Goal: Task Accomplishment & Management: Manage account settings

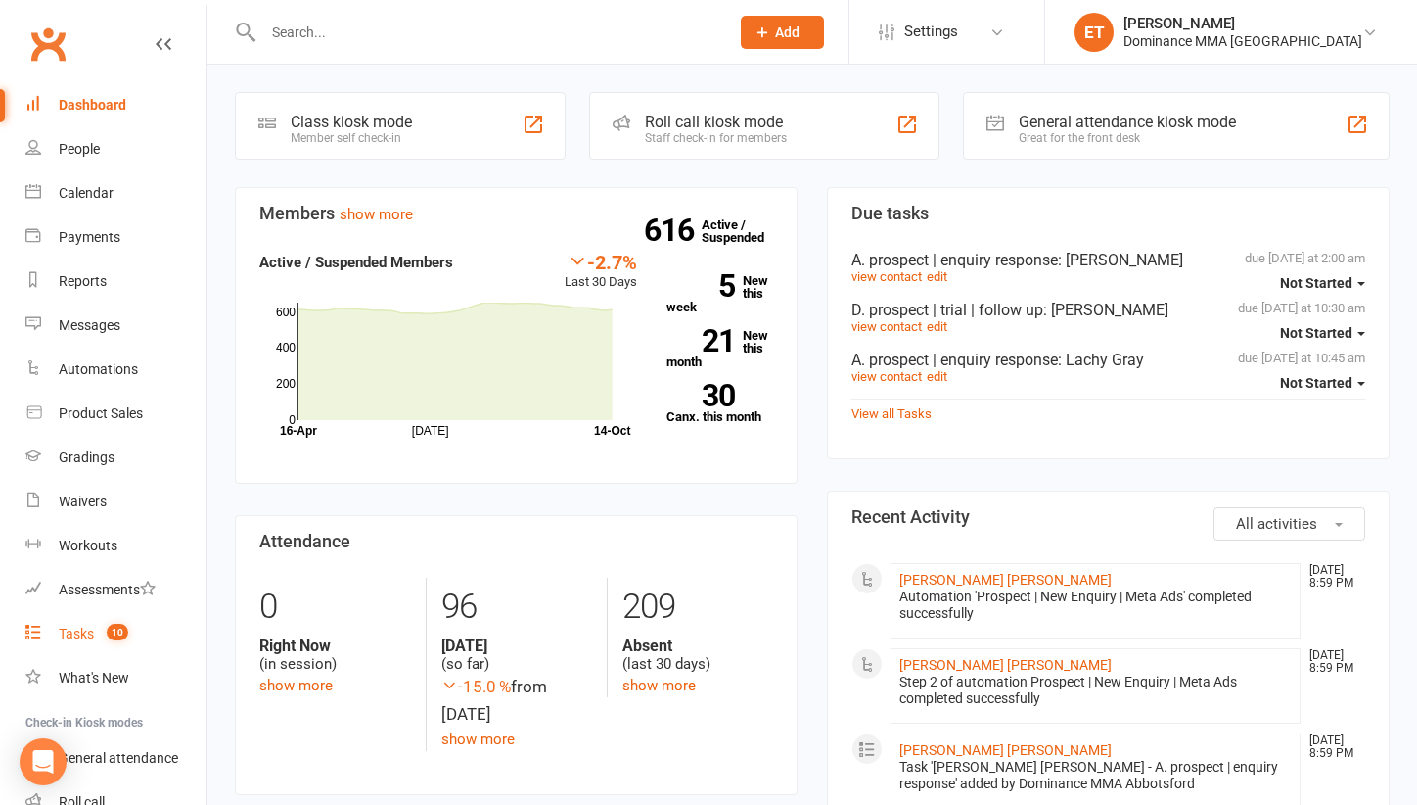
click at [101, 631] on count-badge "10" at bounding box center [112, 633] width 31 height 16
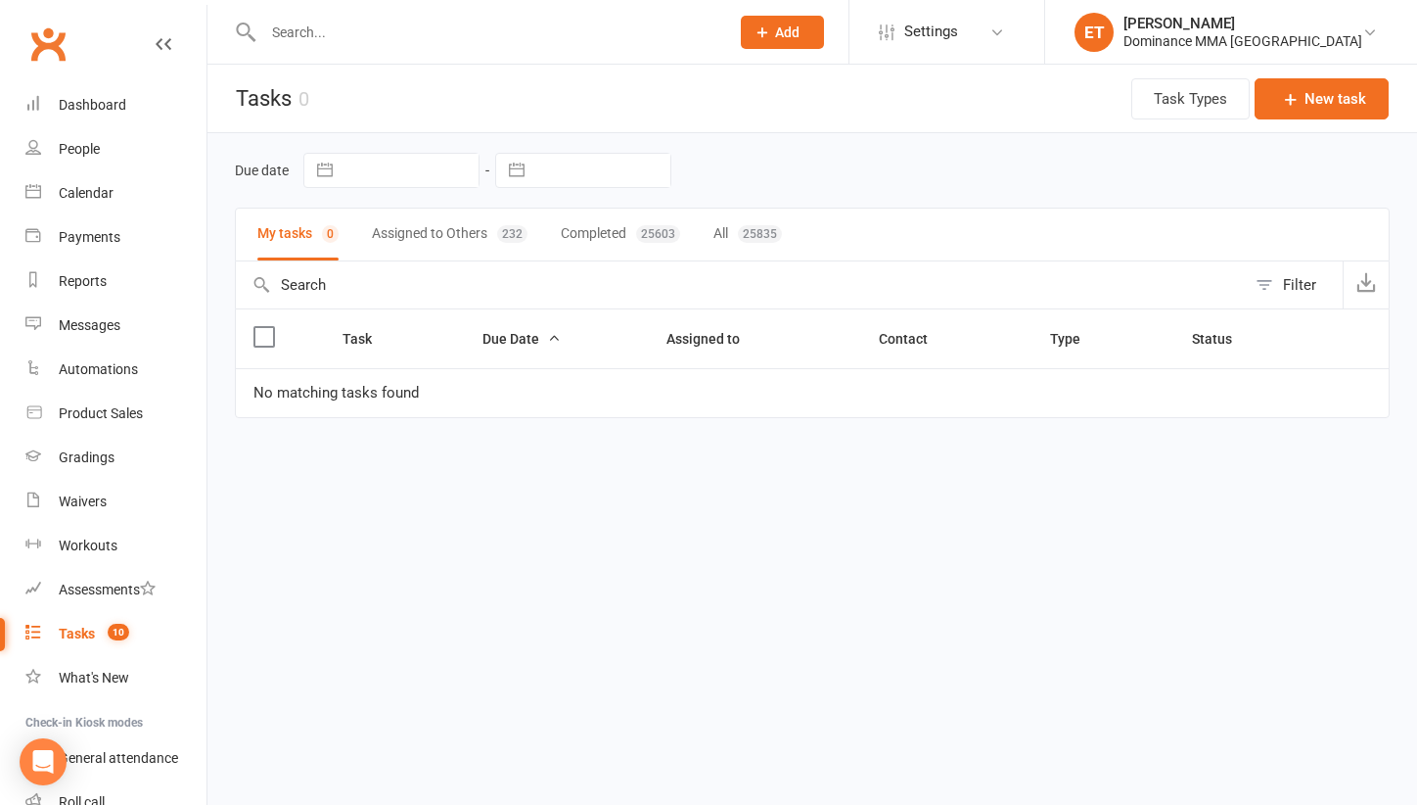
click at [426, 244] on button "Assigned to Others 232" at bounding box center [450, 234] width 156 height 52
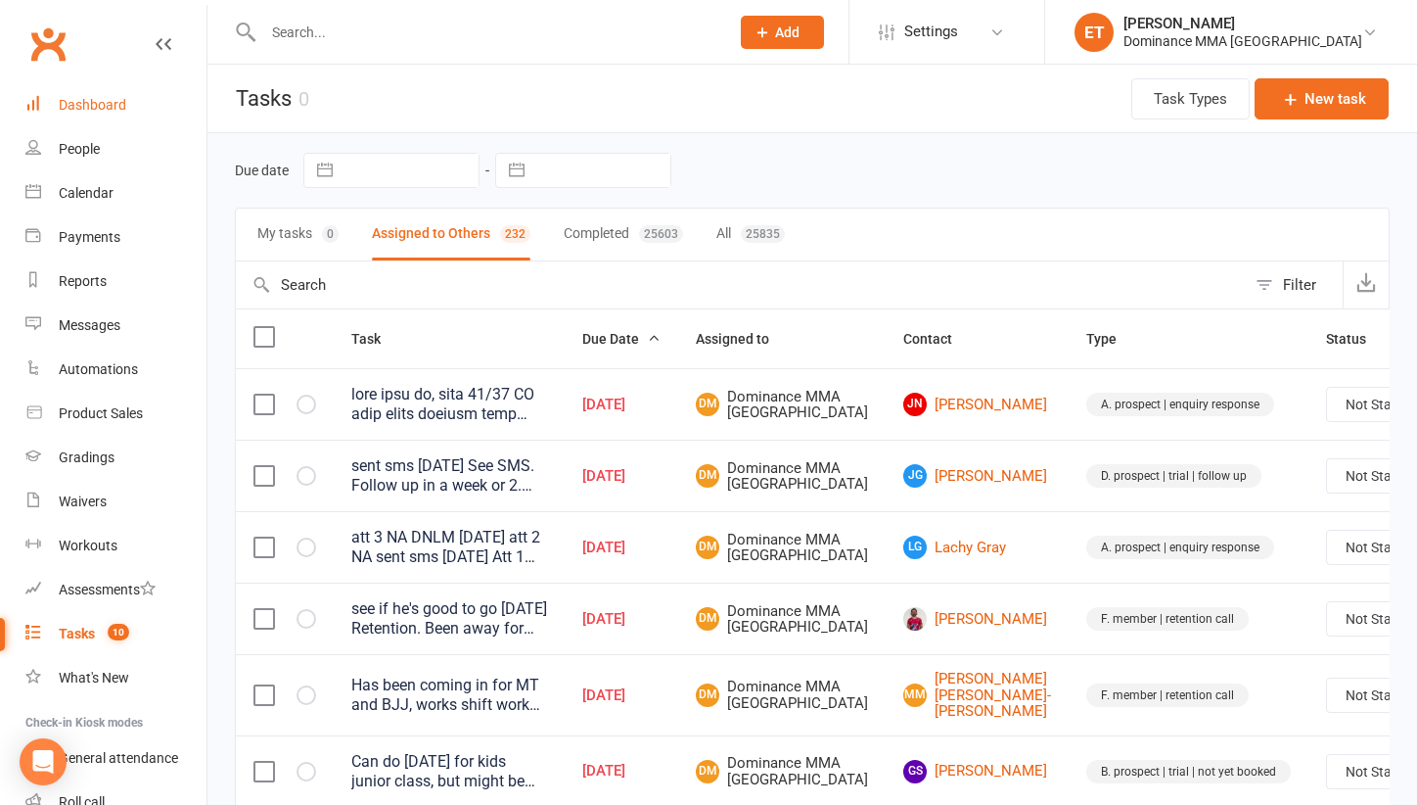
click at [107, 104] on div "Dashboard" at bounding box center [93, 105] width 68 height 16
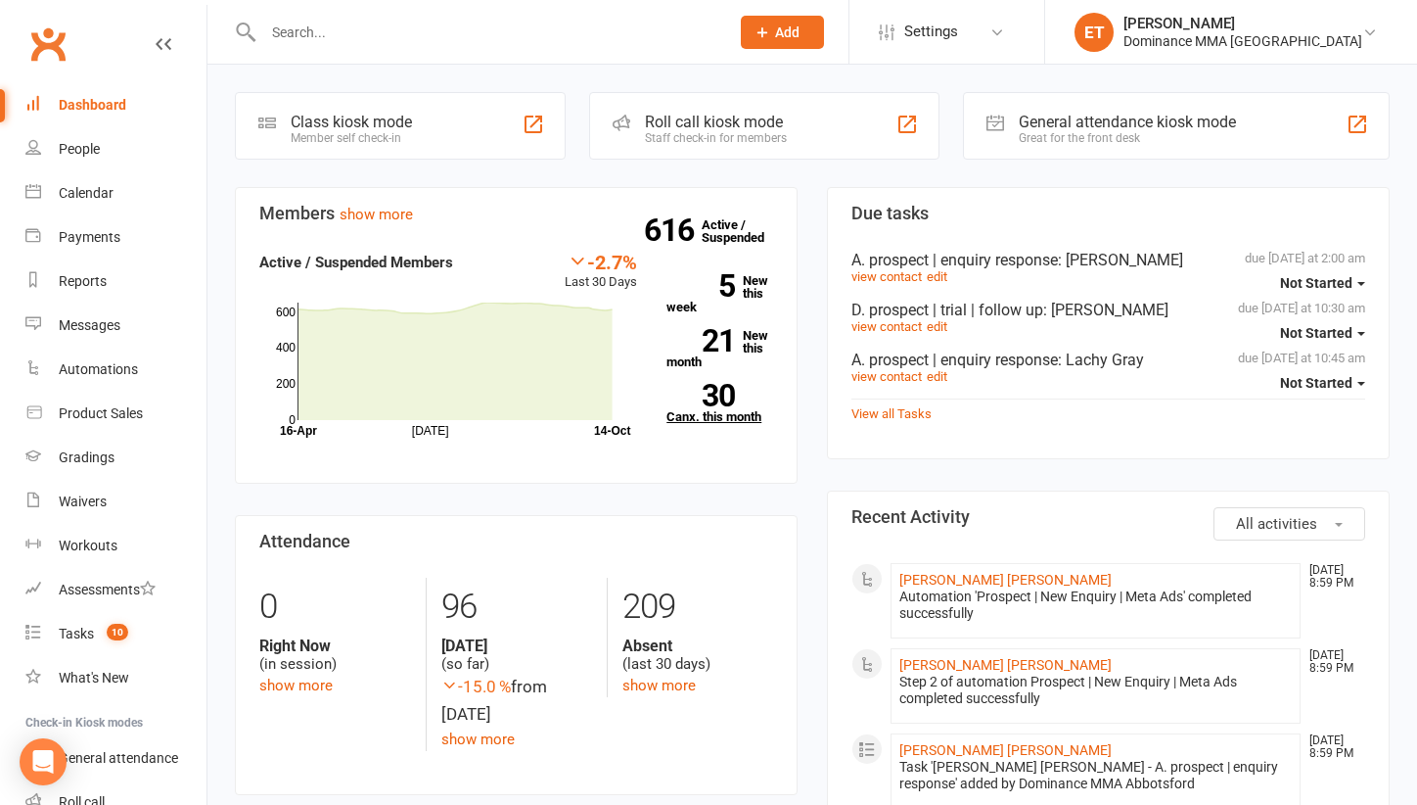
click at [728, 408] on link "30 Canx. this month" at bounding box center [720, 403] width 107 height 39
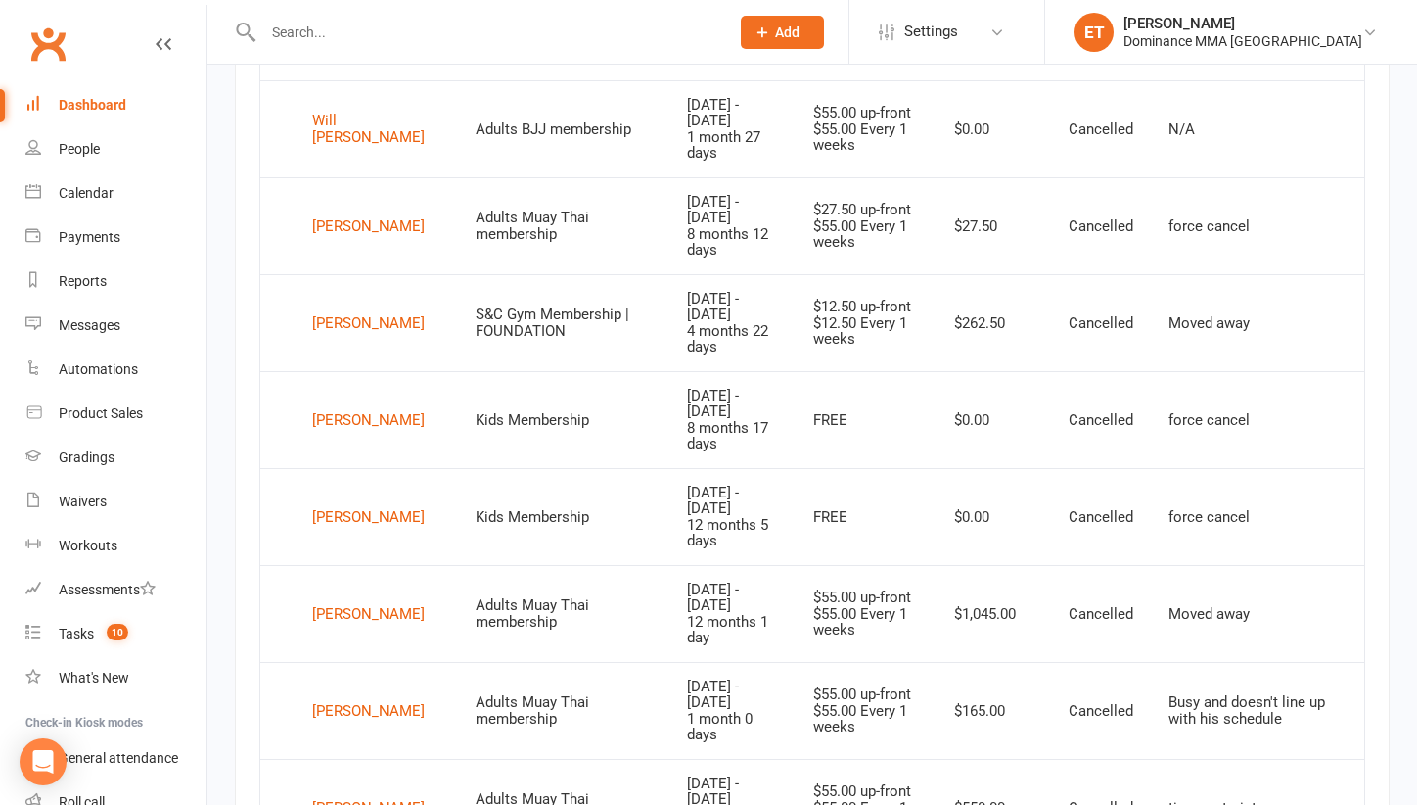
scroll to position [1171, 0]
click at [355, 503] on div "[PERSON_NAME]" at bounding box center [368, 517] width 113 height 29
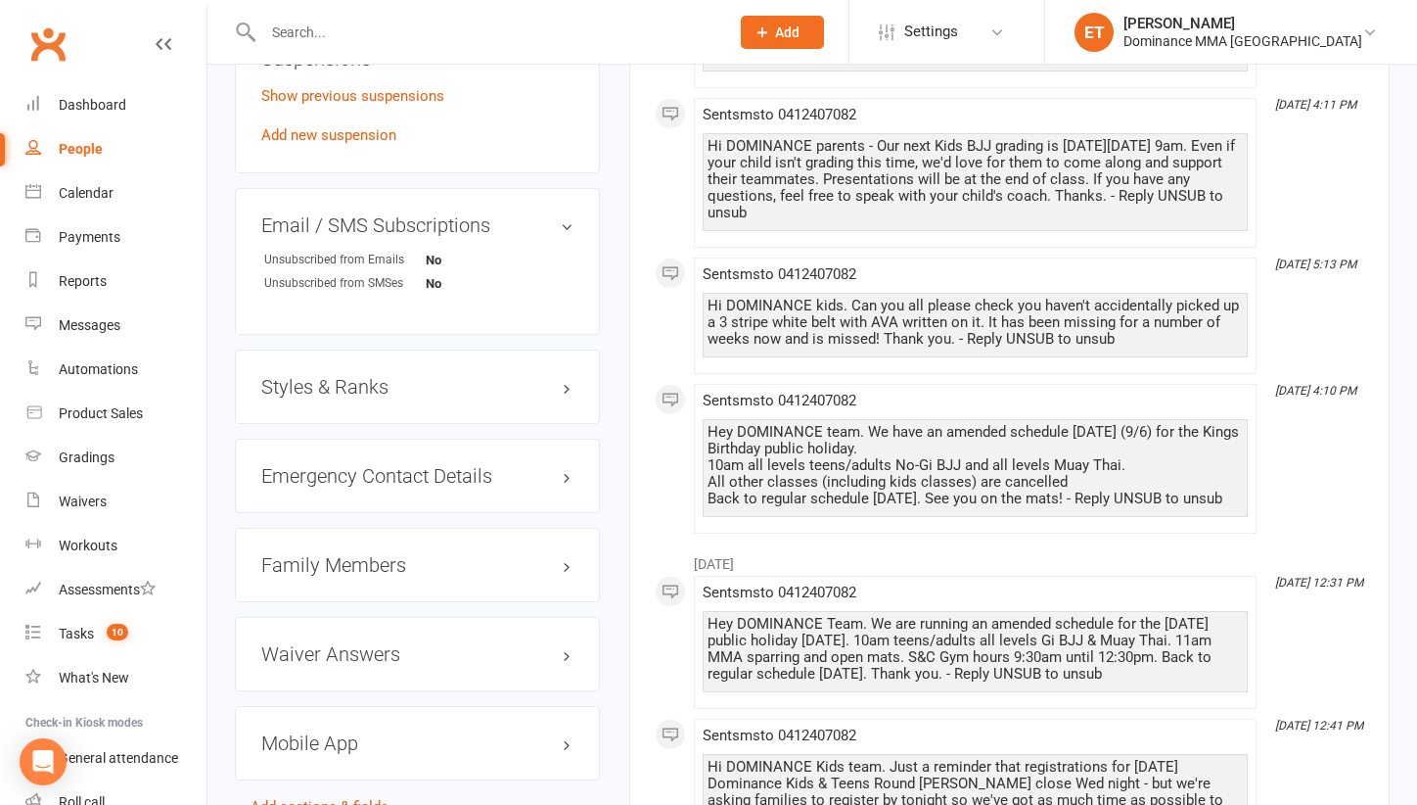
scroll to position [1255, 0]
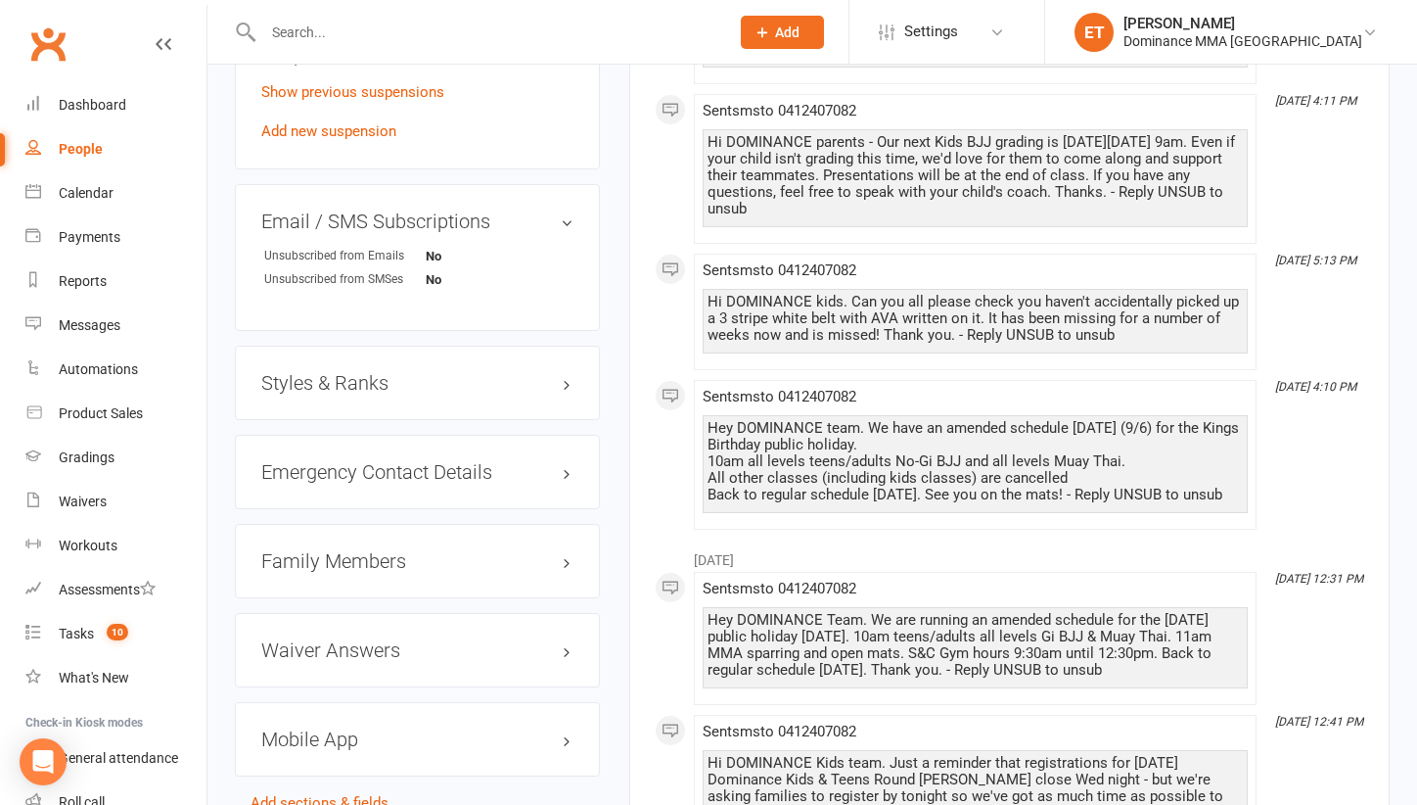
click at [333, 558] on h3 "Family Members" at bounding box center [417, 561] width 312 height 22
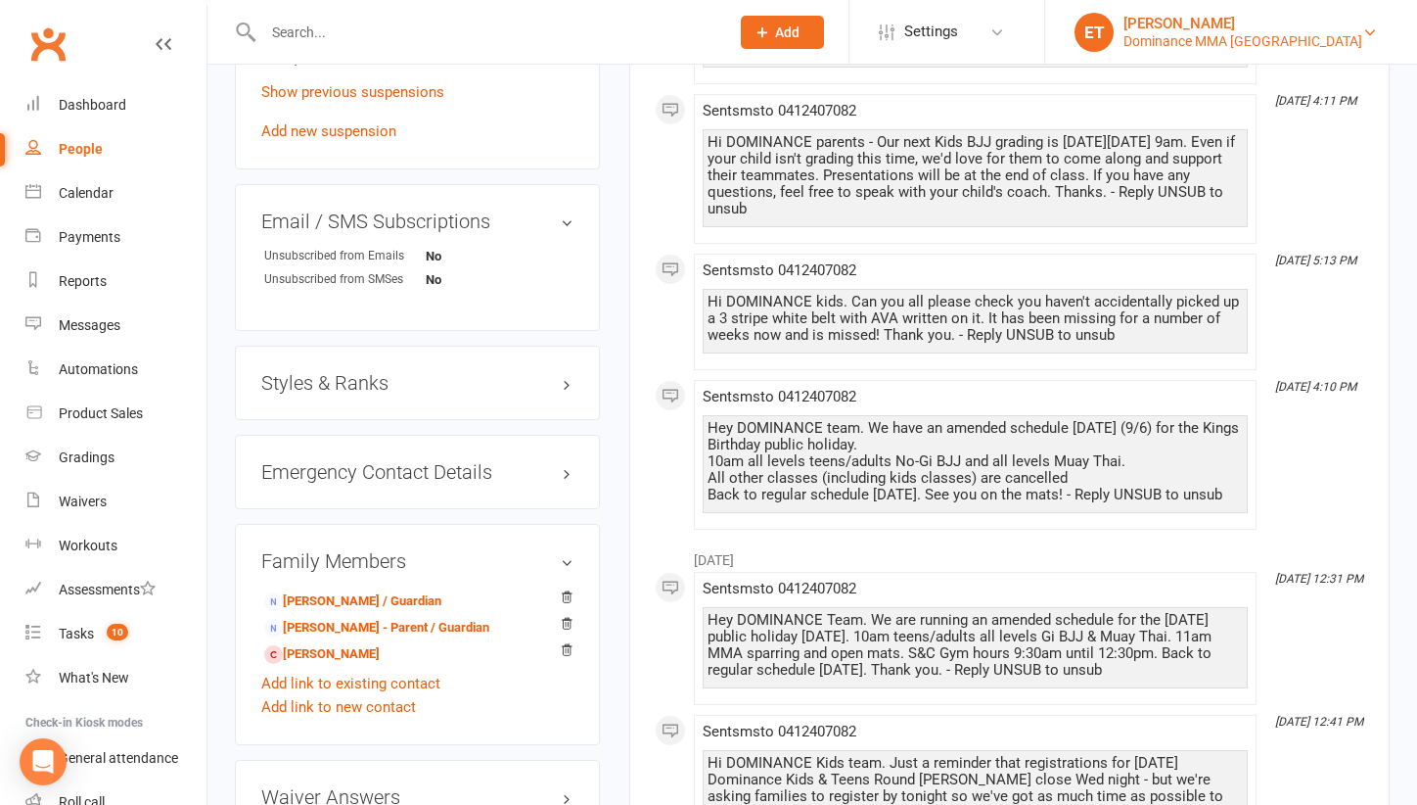
click at [1334, 46] on div "Dominance MMA [GEOGRAPHIC_DATA]" at bounding box center [1243, 41] width 239 height 18
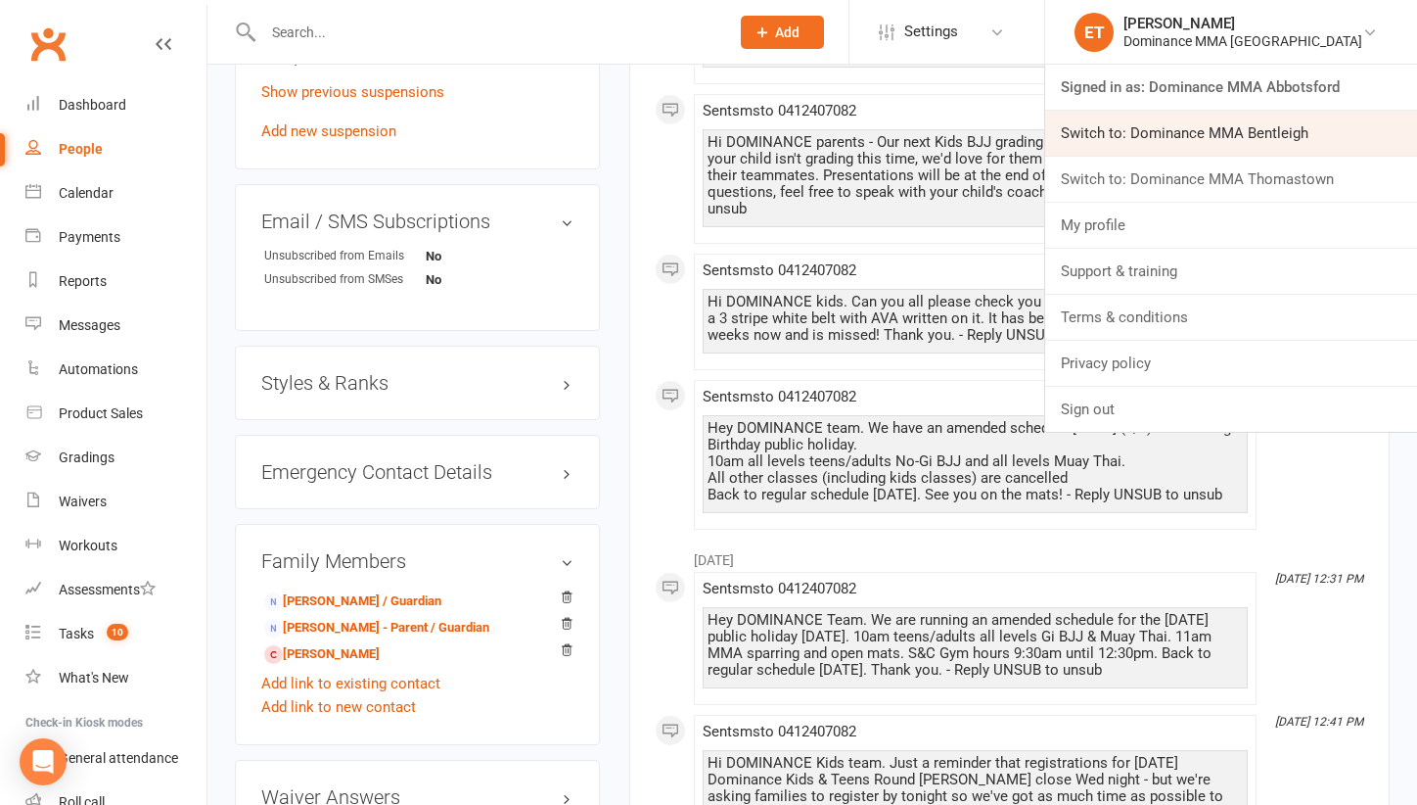
click at [1275, 137] on link "Switch to: Dominance MMA Bentleigh" at bounding box center [1231, 133] width 372 height 45
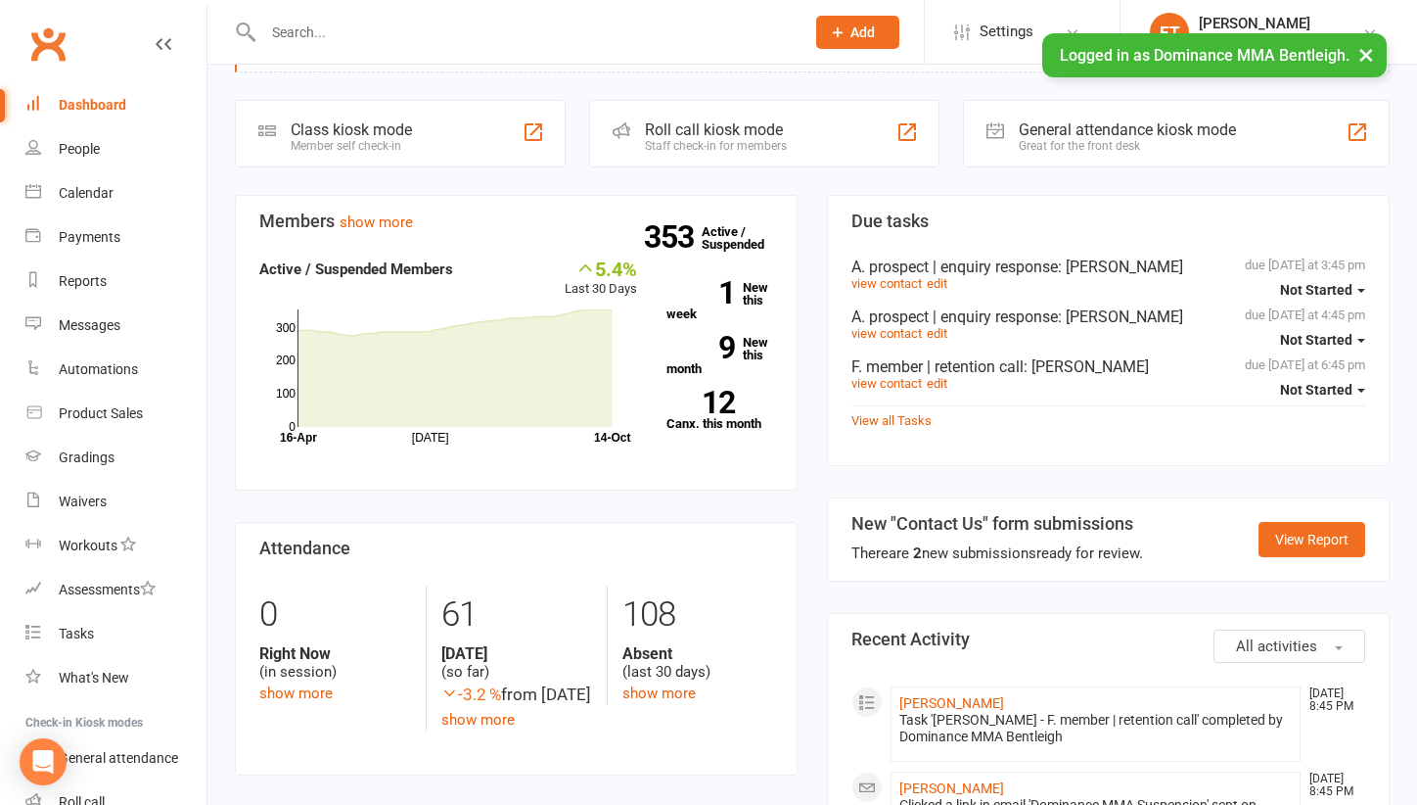
scroll to position [100, 0]
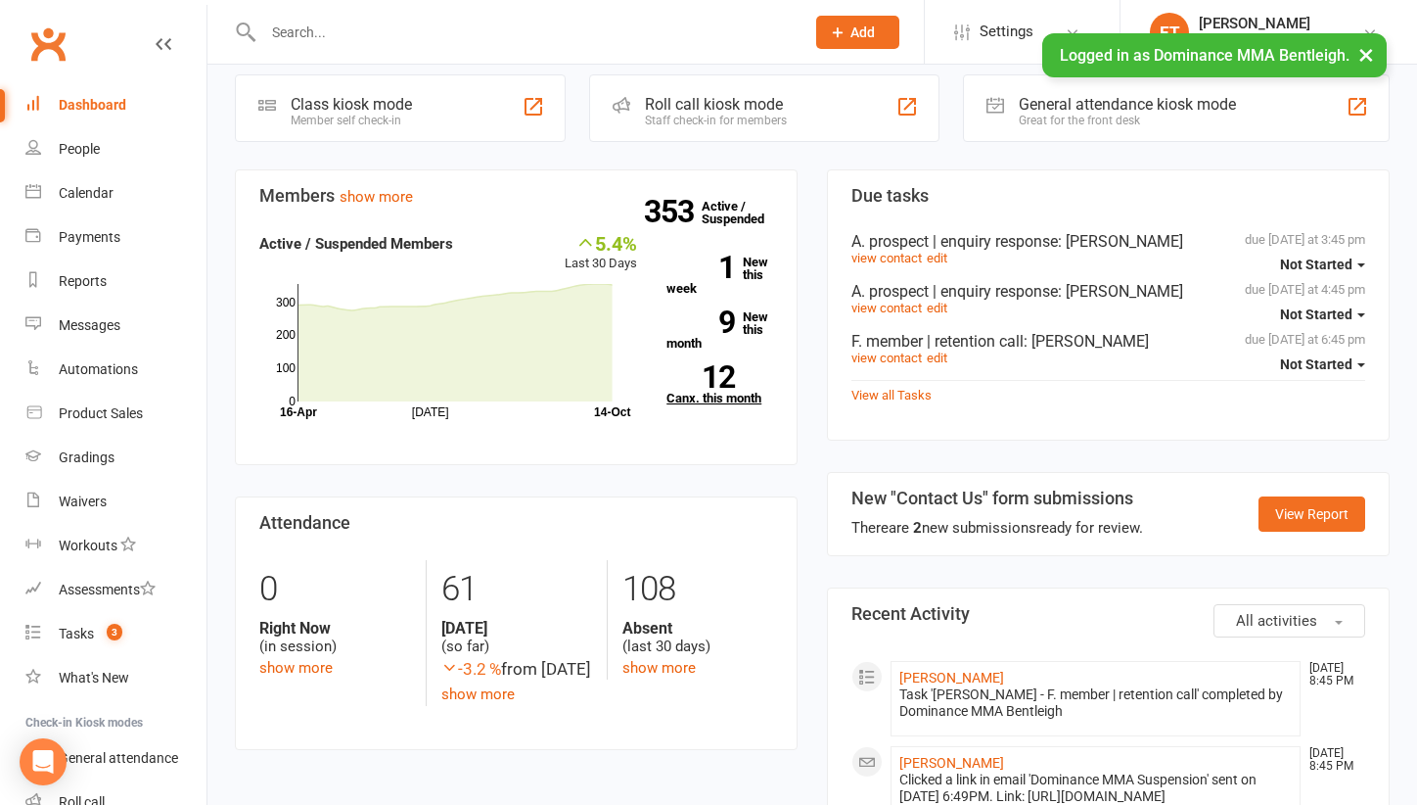
click at [724, 381] on strong "12" at bounding box center [701, 376] width 69 height 29
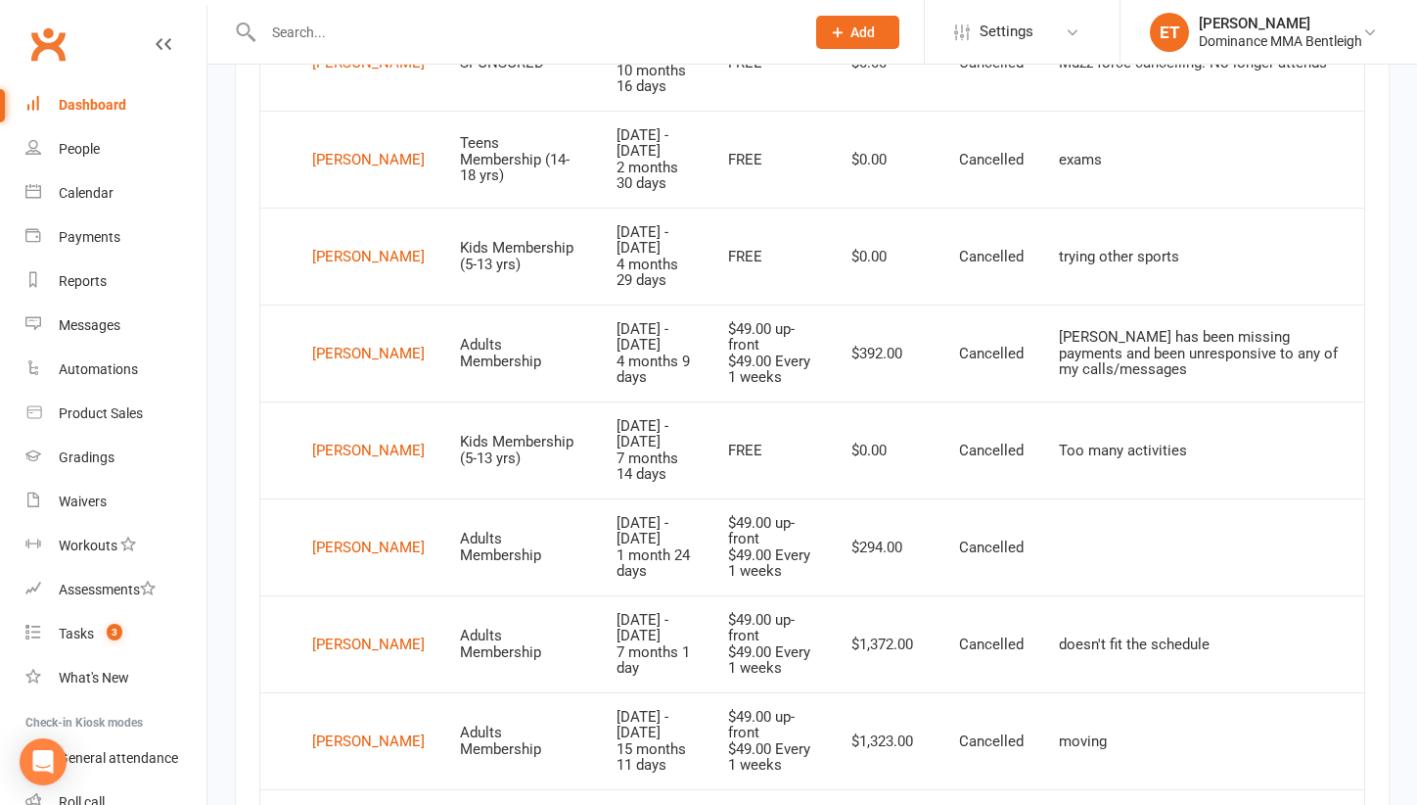
scroll to position [1052, 0]
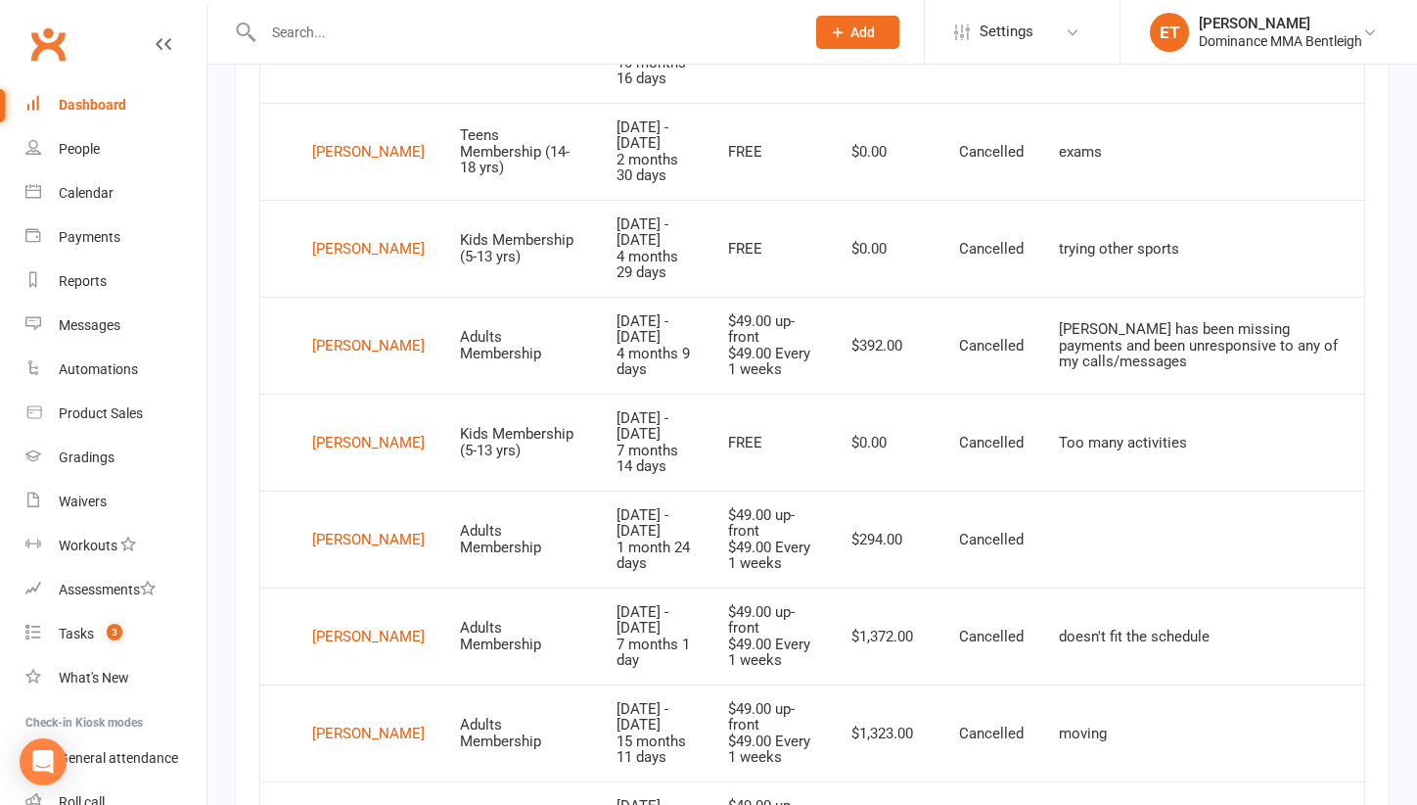
click at [1159, 361] on td "Sunny has been missing payments and been unresponsive to any of my calls/messag…" at bounding box center [1202, 345] width 323 height 97
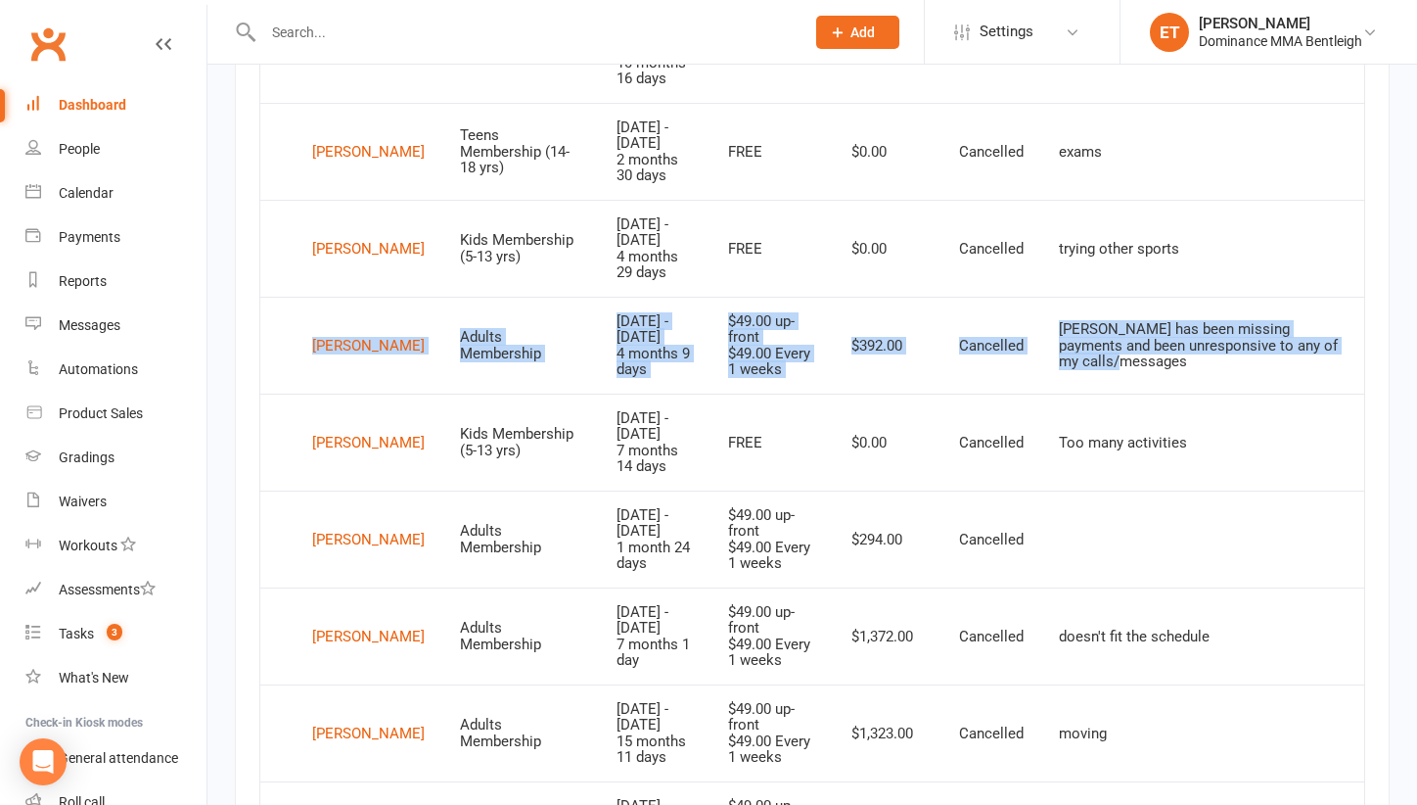
drag, startPoint x: 1232, startPoint y: 378, endPoint x: 1123, endPoint y: 270, distance: 153.7
click at [1123, 270] on tbody "Michail Alexiadis Adults Membership Jun 2, 2025 - Oct 1, 2025 3 months 29 days …" at bounding box center [812, 490] width 1104 height 1163
click at [1123, 270] on td "trying other sports" at bounding box center [1202, 248] width 323 height 97
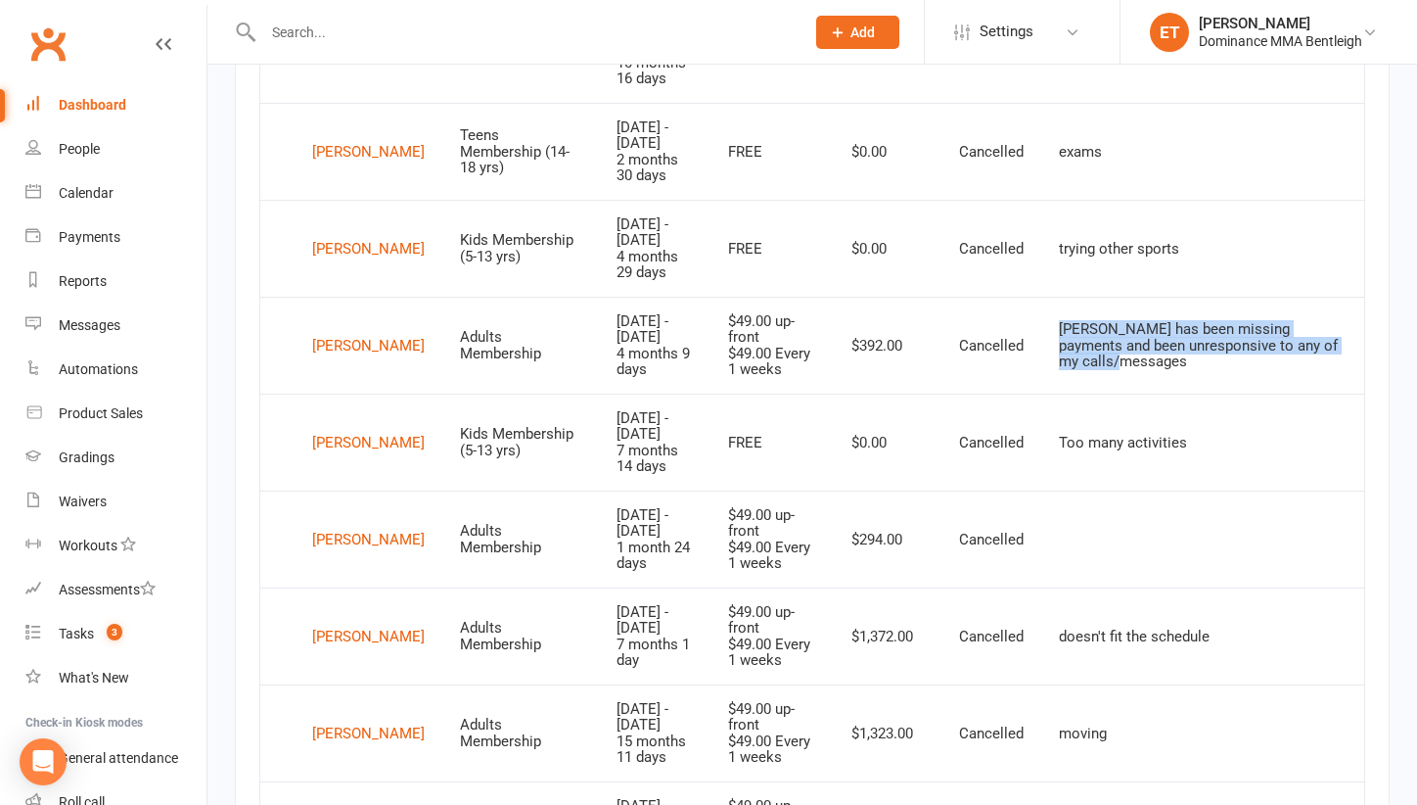
drag, startPoint x: 1133, startPoint y: 326, endPoint x: 1141, endPoint y: 399, distance: 73.8
click at [1144, 393] on td "Sunny has been missing payments and been unresponsive to any of my calls/messag…" at bounding box center [1202, 345] width 323 height 97
click at [1141, 393] on td "Sunny has been missing payments and been unresponsive to any of my calls/messag…" at bounding box center [1202, 345] width 323 height 97
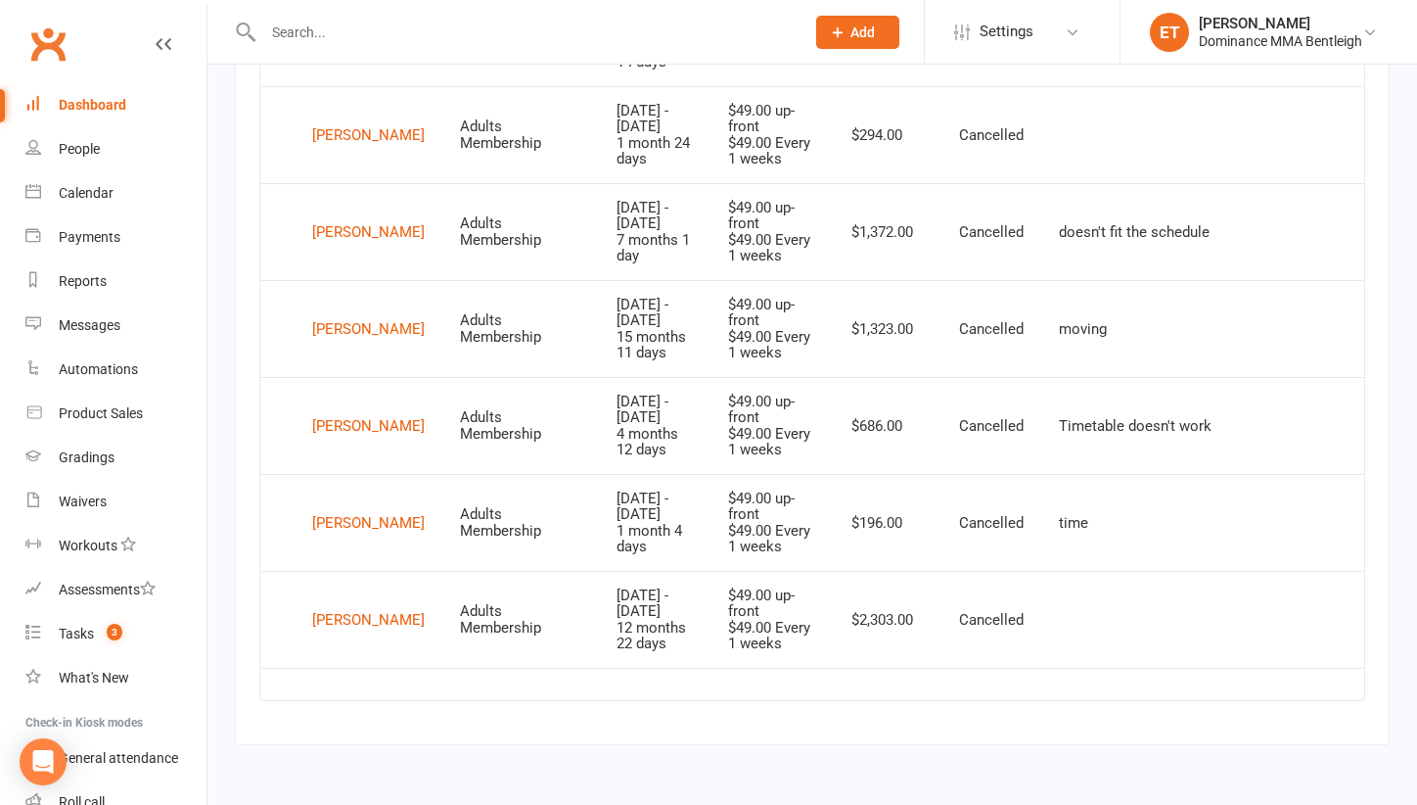
scroll to position [1508, 0]
click at [332, 634] on div "[PERSON_NAME]" at bounding box center [368, 619] width 113 height 29
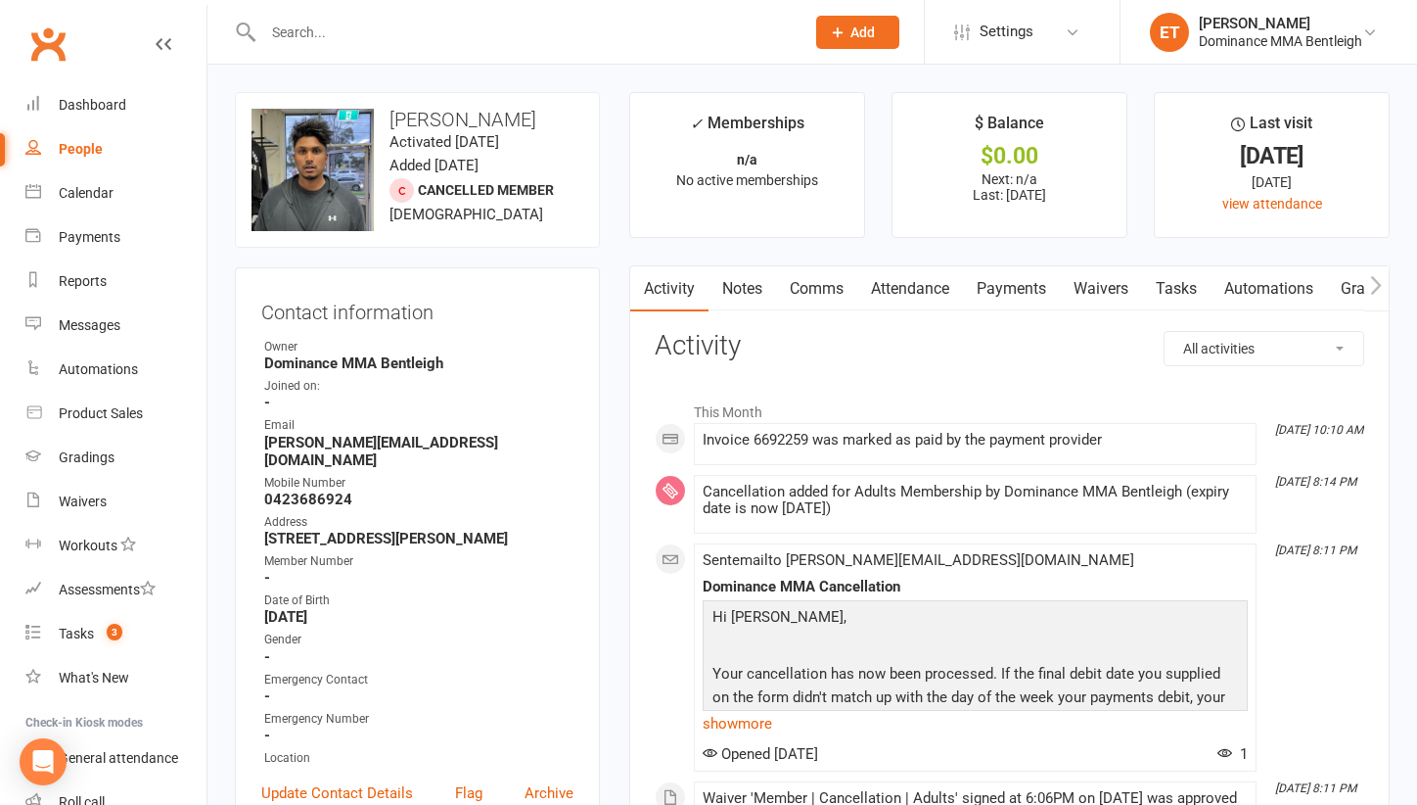
click at [1092, 286] on link "Waivers" at bounding box center [1101, 288] width 82 height 45
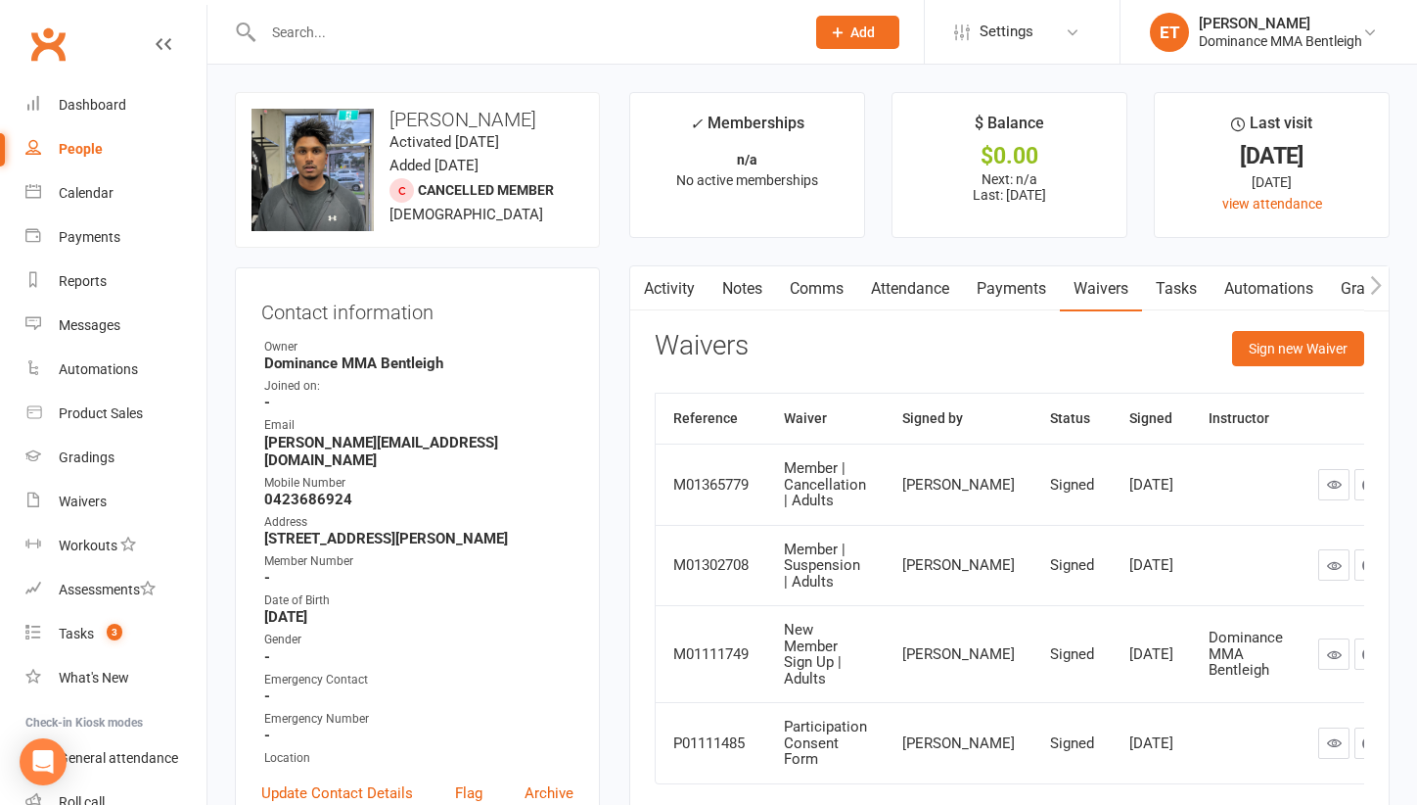
click at [1327, 491] on icon at bounding box center [1334, 484] width 15 height 15
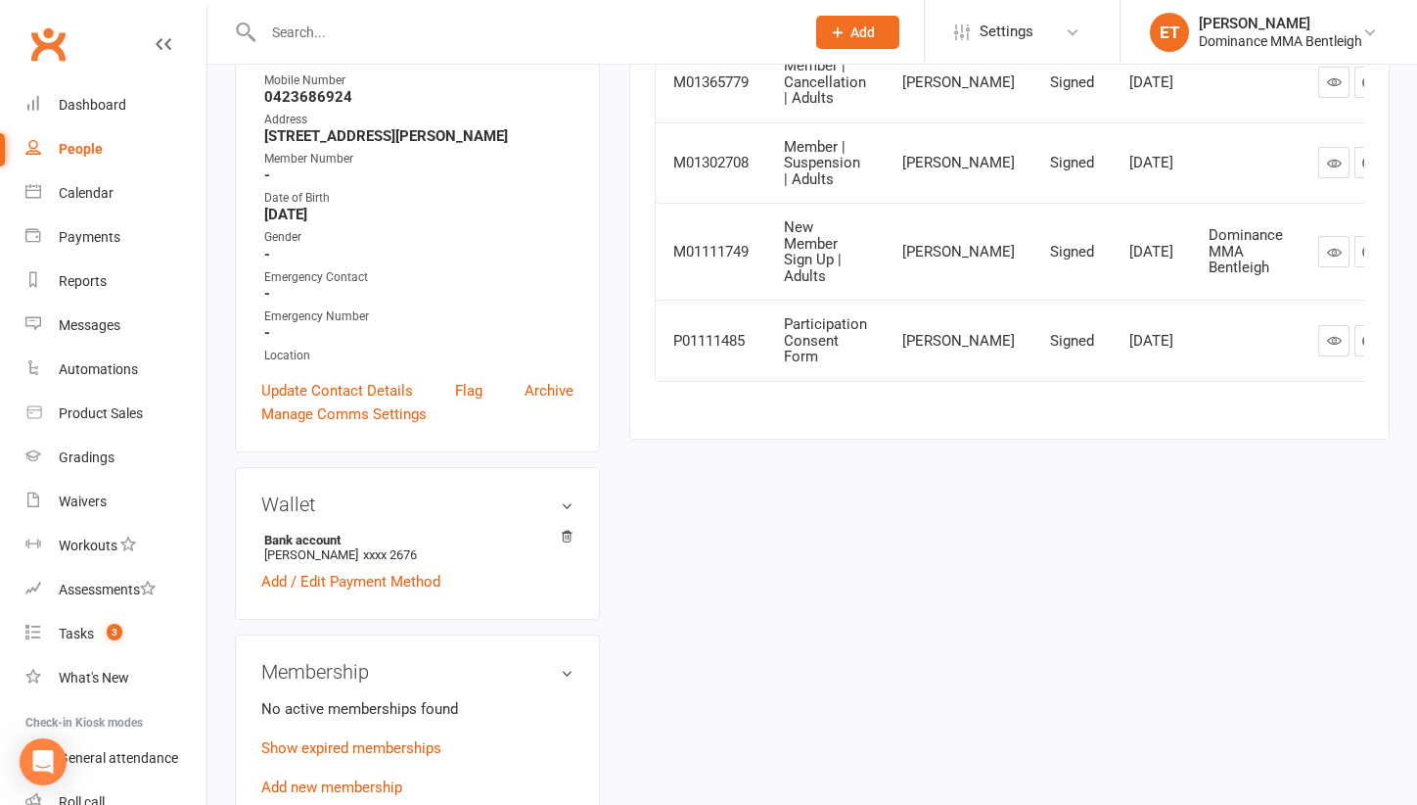
scroll to position [449, 0]
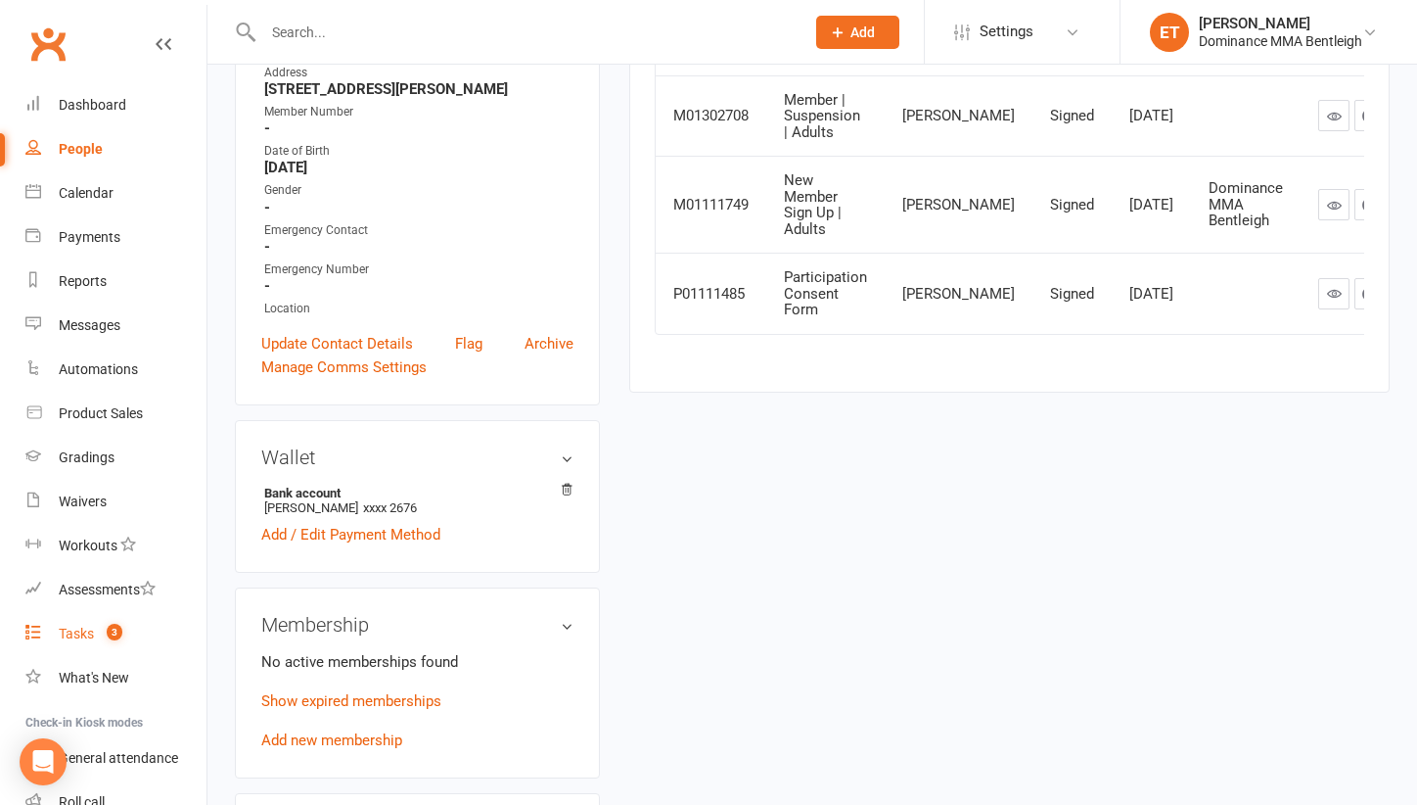
click at [124, 627] on link "Tasks 3" at bounding box center [115, 634] width 181 height 44
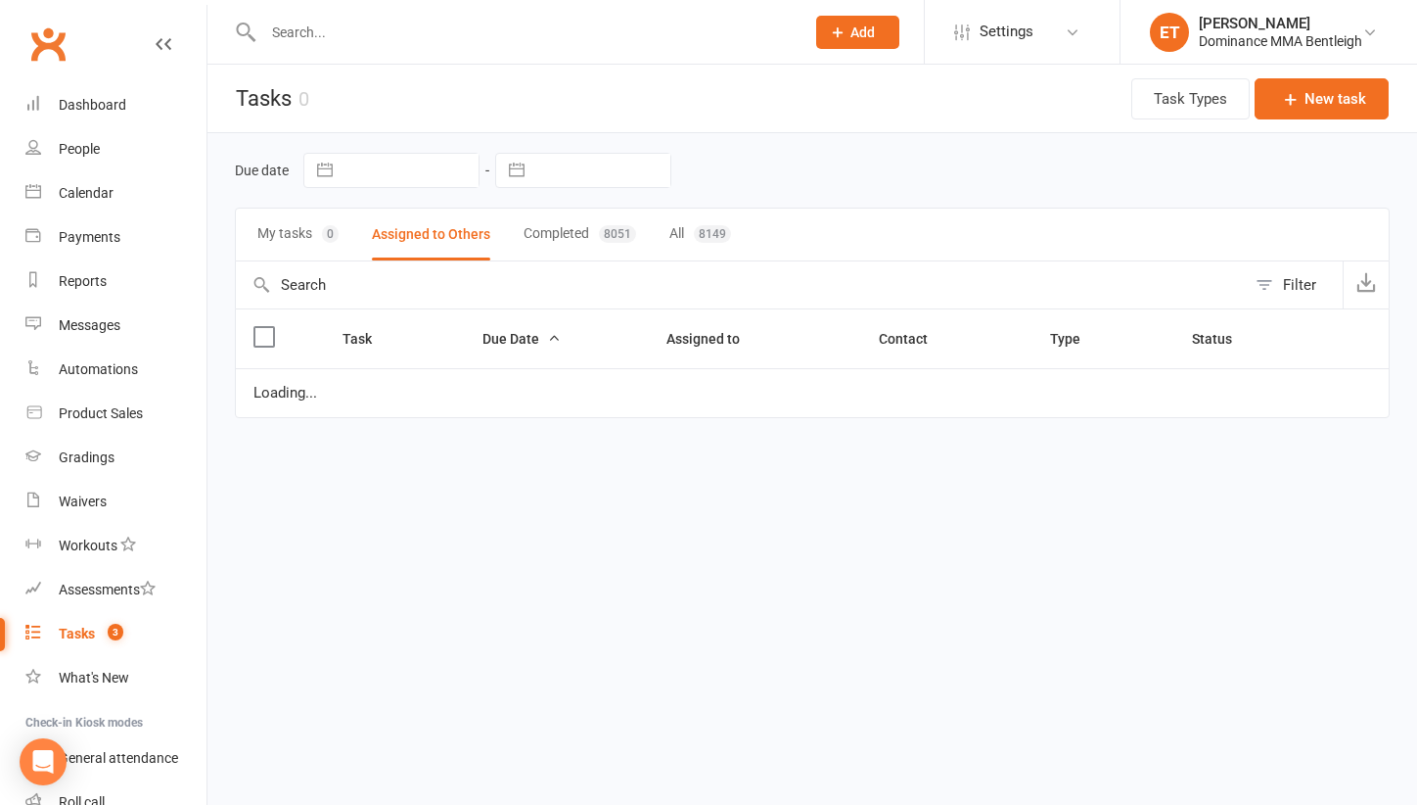
select select "started"
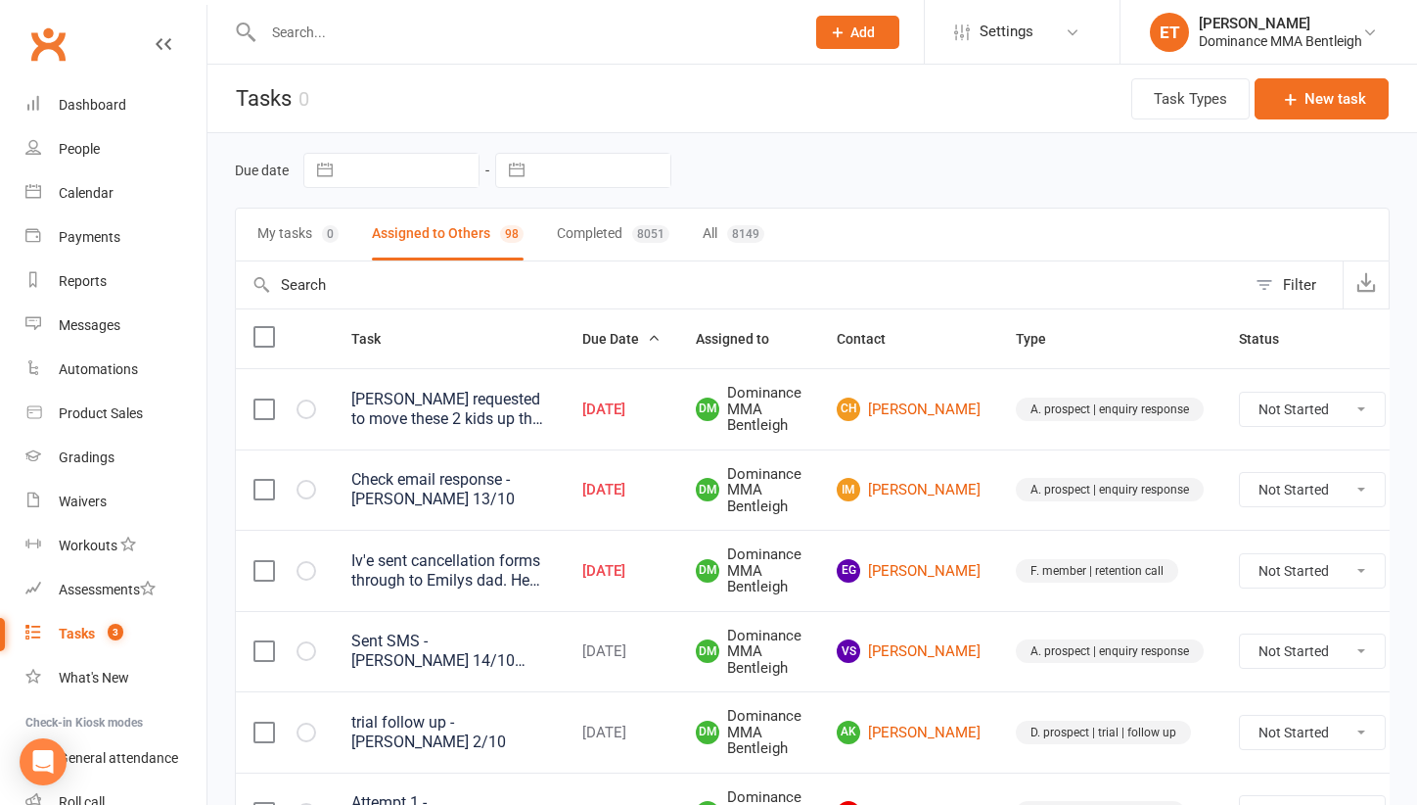
select select "started"
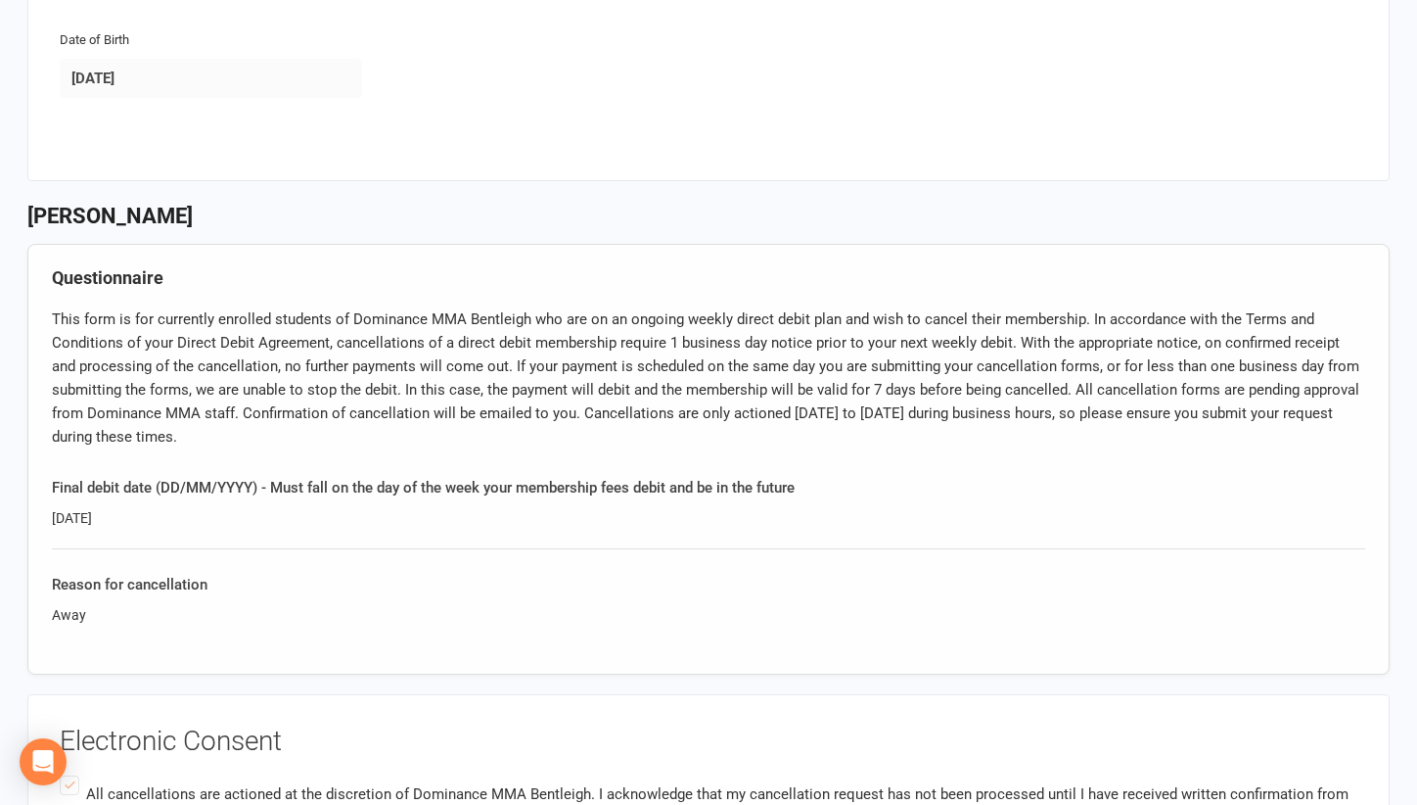
scroll to position [612, 0]
